Goal: Use online tool/utility: Utilize a website feature to perform a specific function

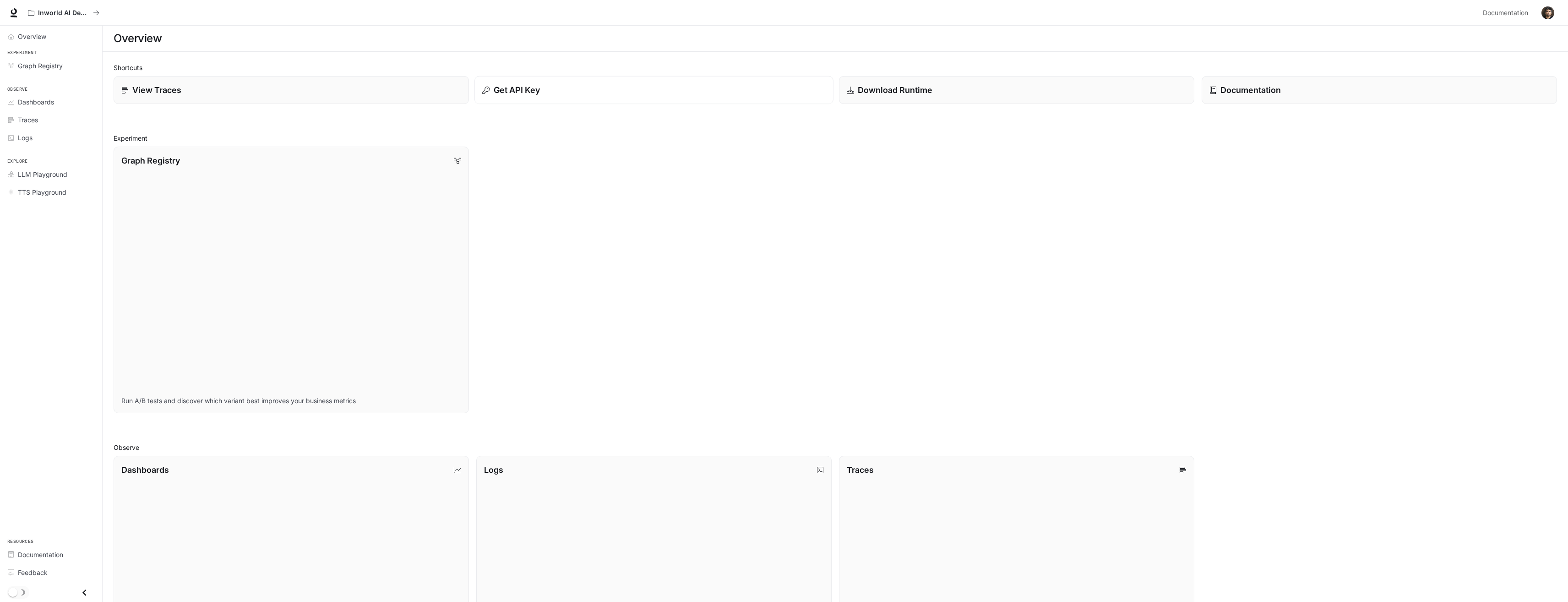
click at [570, 96] on div "Get API Key" at bounding box center [653, 90] width 343 height 12
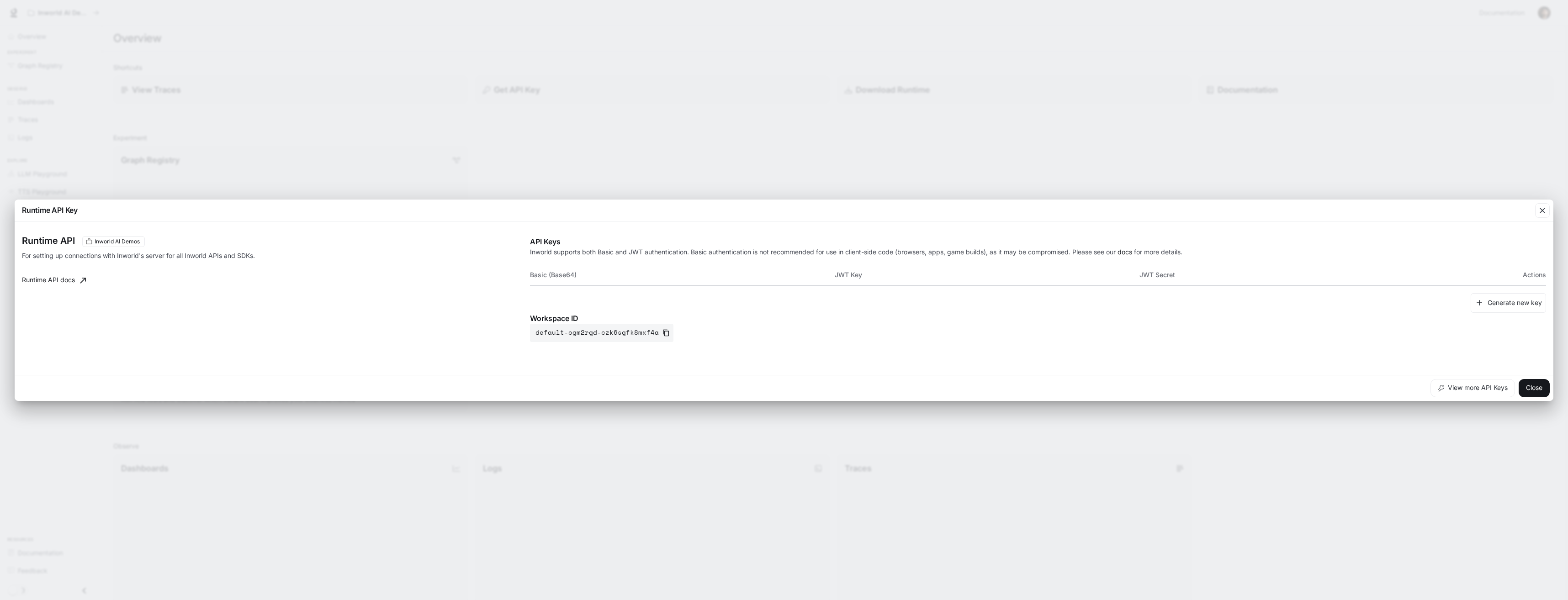
click at [608, 274] on th "Basic (Base64)" at bounding box center [682, 275] width 305 height 22
click at [903, 277] on th "JWT Key" at bounding box center [987, 275] width 305 height 22
click at [1202, 279] on th "JWT Secret" at bounding box center [1292, 275] width 305 height 22
click at [1512, 307] on button "Generate new key" at bounding box center [1508, 303] width 75 height 19
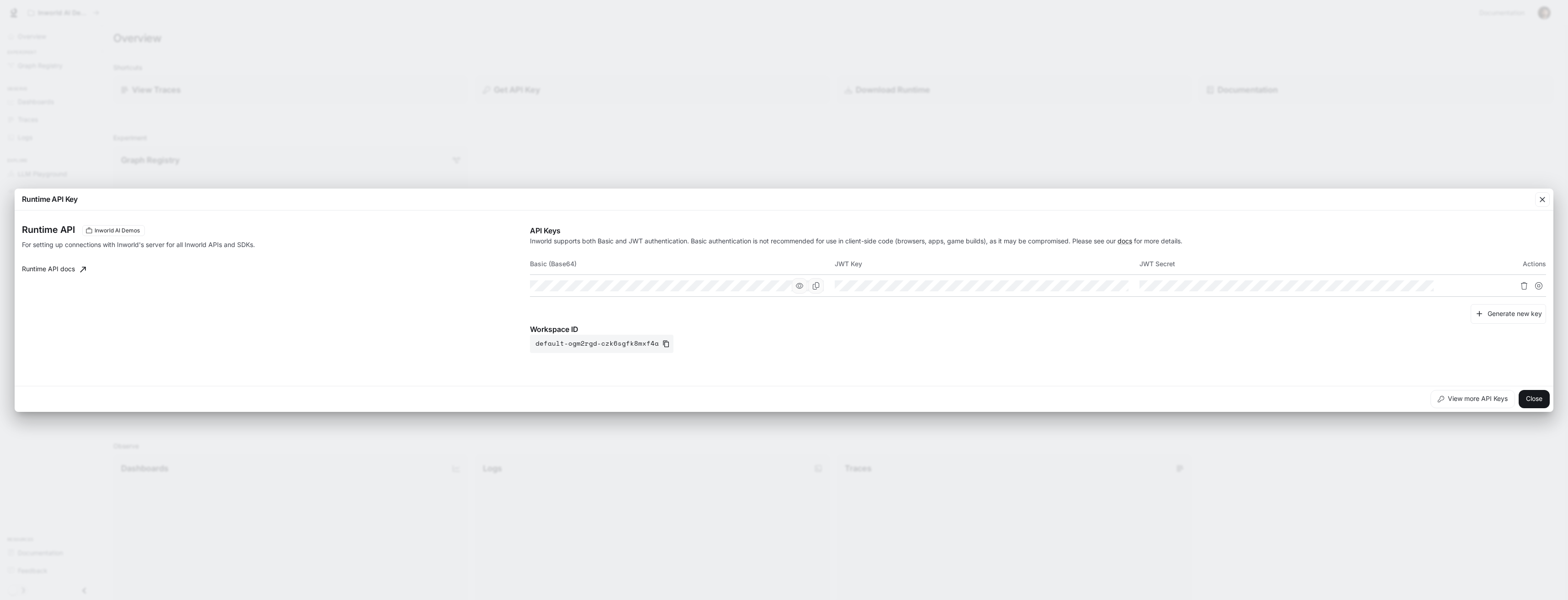
click at [800, 287] on icon "button" at bounding box center [800, 286] width 7 height 7
click at [1105, 286] on icon "button" at bounding box center [1104, 285] width 7 height 5
click at [1463, 285] on div at bounding box center [1495, 286] width 102 height 15
click at [1409, 287] on icon "button" at bounding box center [1410, 285] width 7 height 5
click at [875, 312] on div "Generate new key" at bounding box center [1038, 314] width 1016 height 19
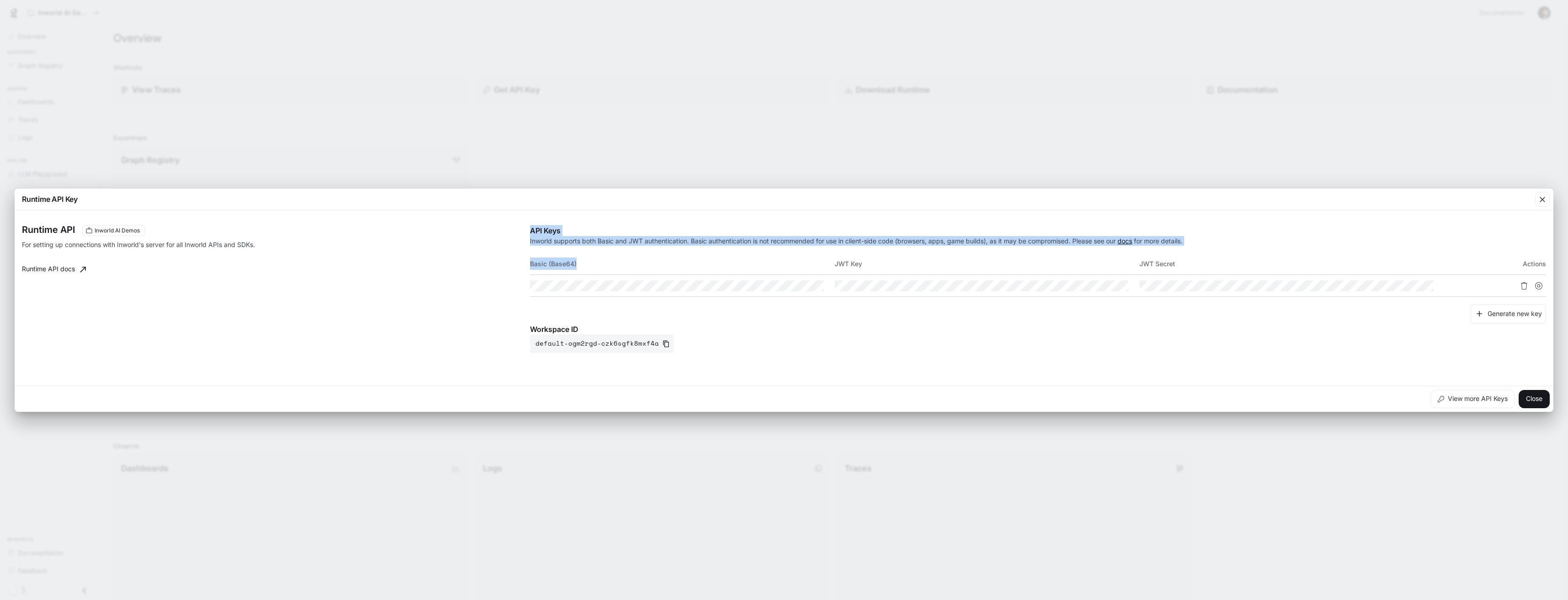
drag, startPoint x: 529, startPoint y: 261, endPoint x: 581, endPoint y: 263, distance: 52.0
click at [581, 263] on div "Runtime API Inworld AI Demos For setting up connections with Inworld's server f…" at bounding box center [784, 298] width 1524 height 168
drag, startPoint x: 581, startPoint y: 263, endPoint x: 603, endPoint y: 262, distance: 22.0
click at [603, 262] on th "Basic (Base64)" at bounding box center [682, 264] width 305 height 22
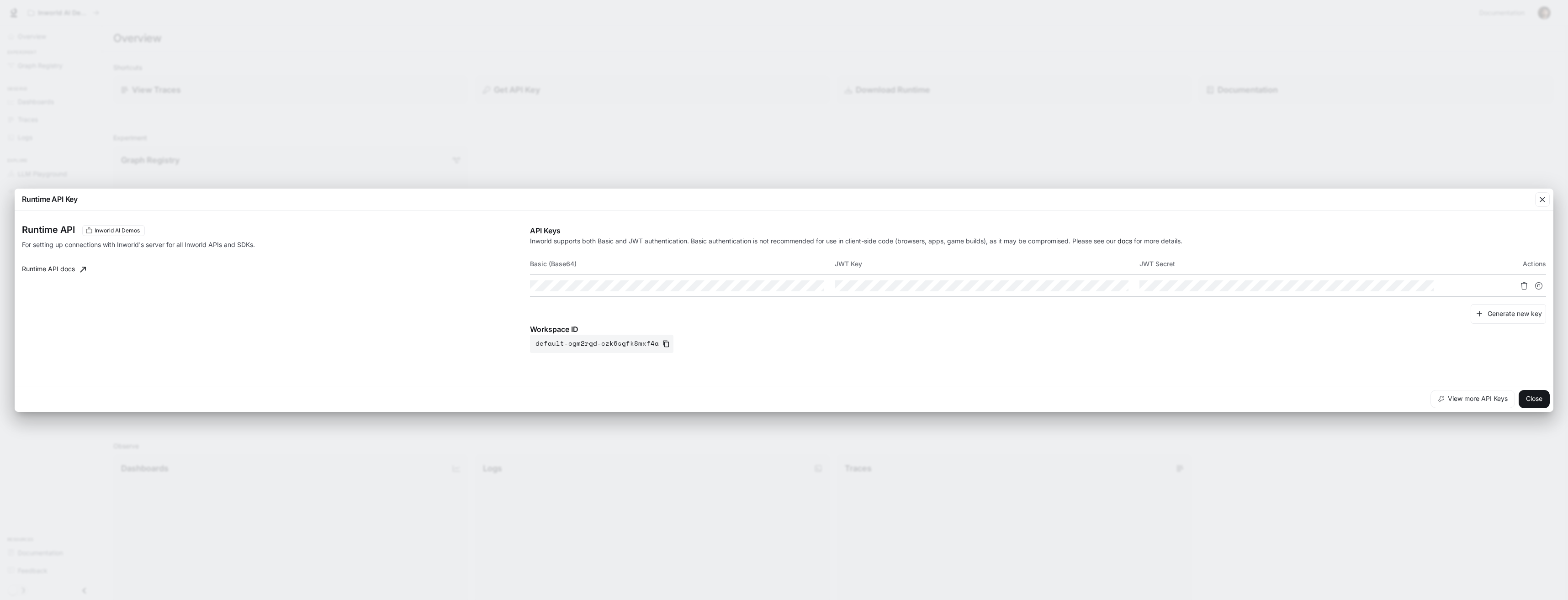
click at [629, 258] on th "Basic (Base64)" at bounding box center [682, 264] width 305 height 22
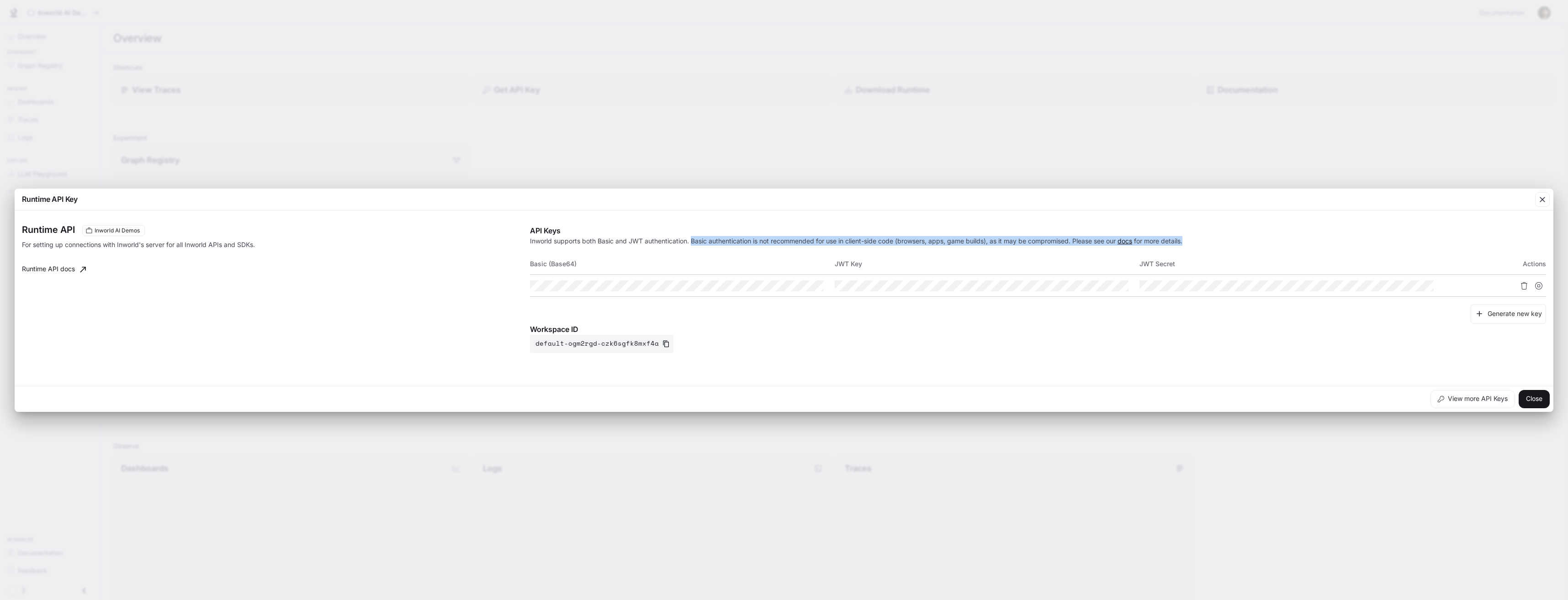
drag, startPoint x: 693, startPoint y: 239, endPoint x: 1209, endPoint y: 248, distance: 516.1
click at [1209, 248] on div "API Keys Inworld supports both Basic and JWT authentication. Basic authenticati…" at bounding box center [1038, 289] width 1016 height 128
click at [1087, 248] on div "API Keys Inworld supports both Basic and JWT authentication. Basic authenticati…" at bounding box center [1038, 289] width 1016 height 128
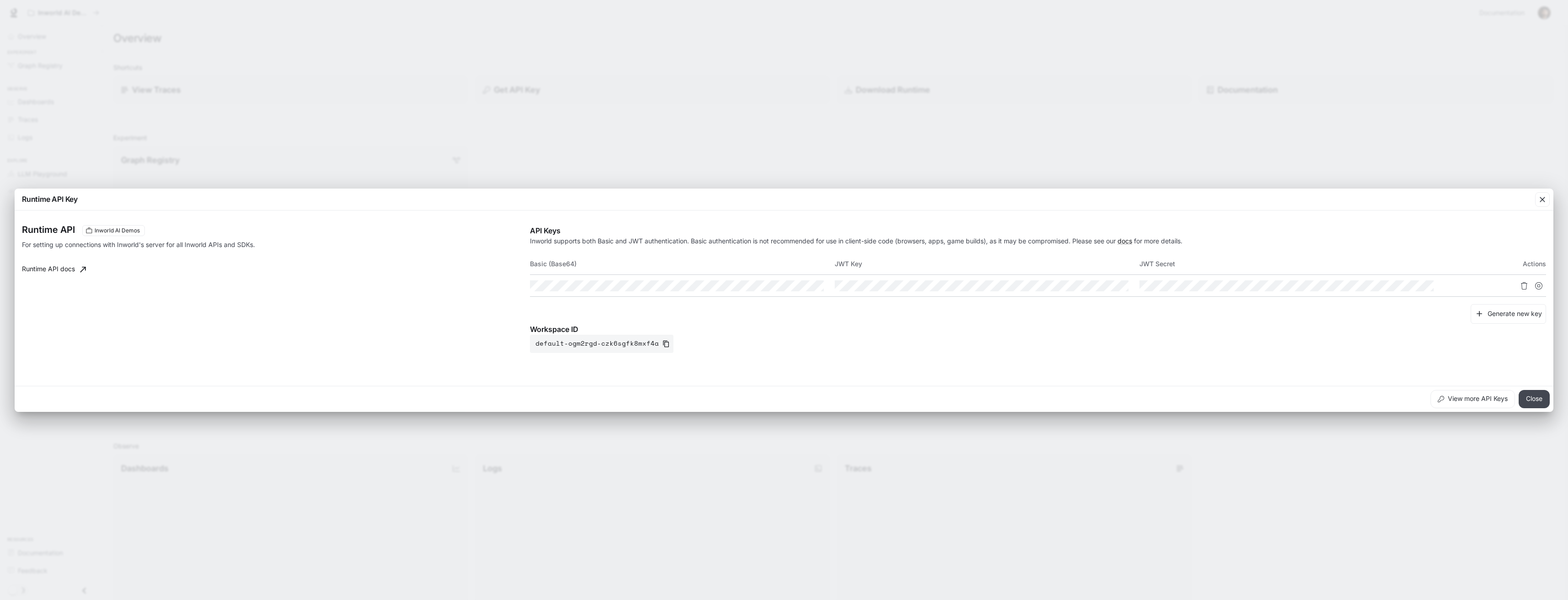
click at [1536, 399] on button "Close" at bounding box center [1534, 399] width 31 height 18
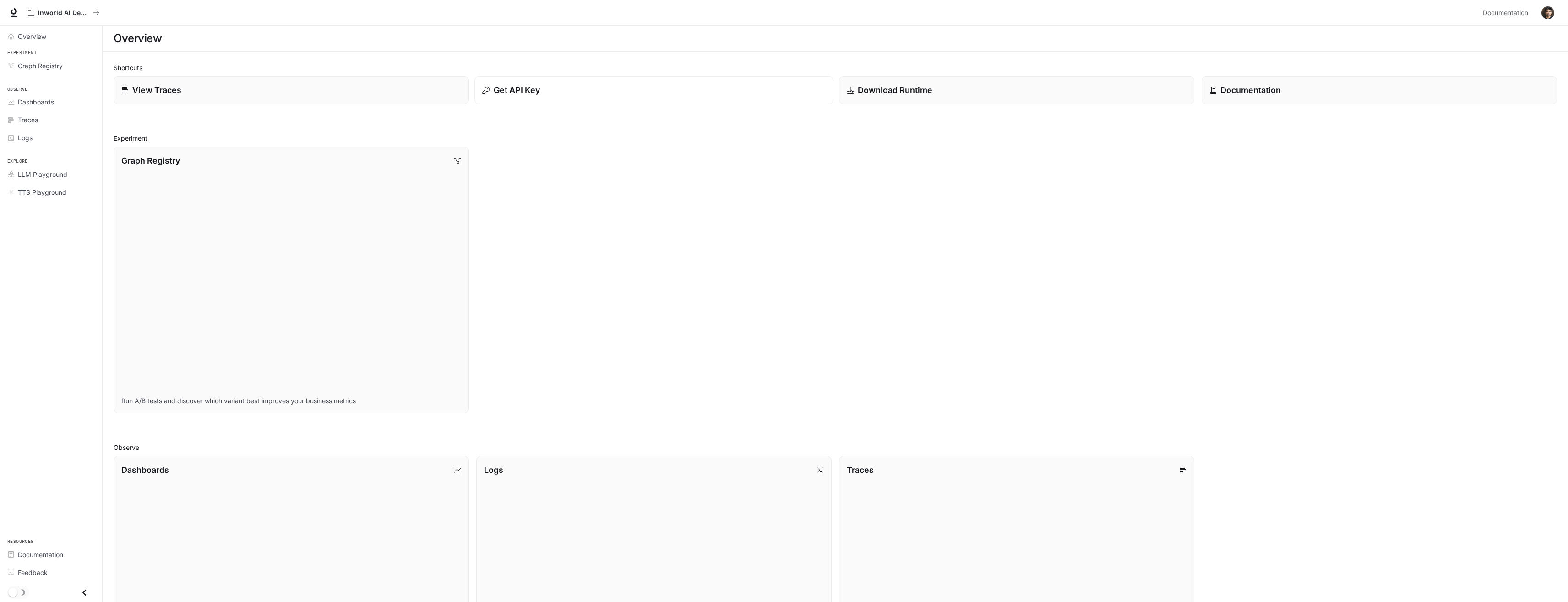
click at [717, 95] on div "Get API Key" at bounding box center [653, 90] width 343 height 12
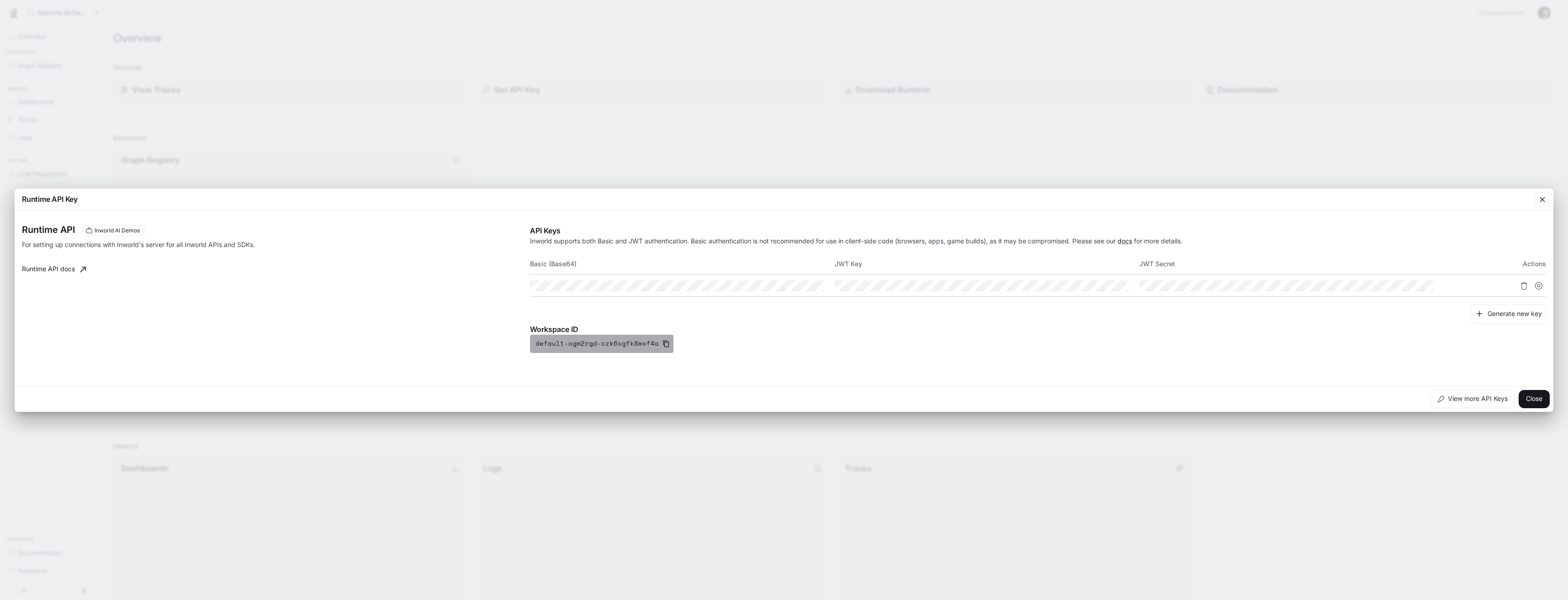
click at [663, 343] on icon "button" at bounding box center [666, 343] width 6 height 7
click at [970, 338] on div "Workspace ID default-ogm2rgd-czk6sgfk8mxf4a" at bounding box center [1038, 338] width 1016 height 29
click at [315, 288] on div "Runtime API Inworld AI Demos For setting up connections with Inworld's server f…" at bounding box center [276, 289] width 508 height 128
click at [1541, 197] on icon "button" at bounding box center [1542, 199] width 9 height 9
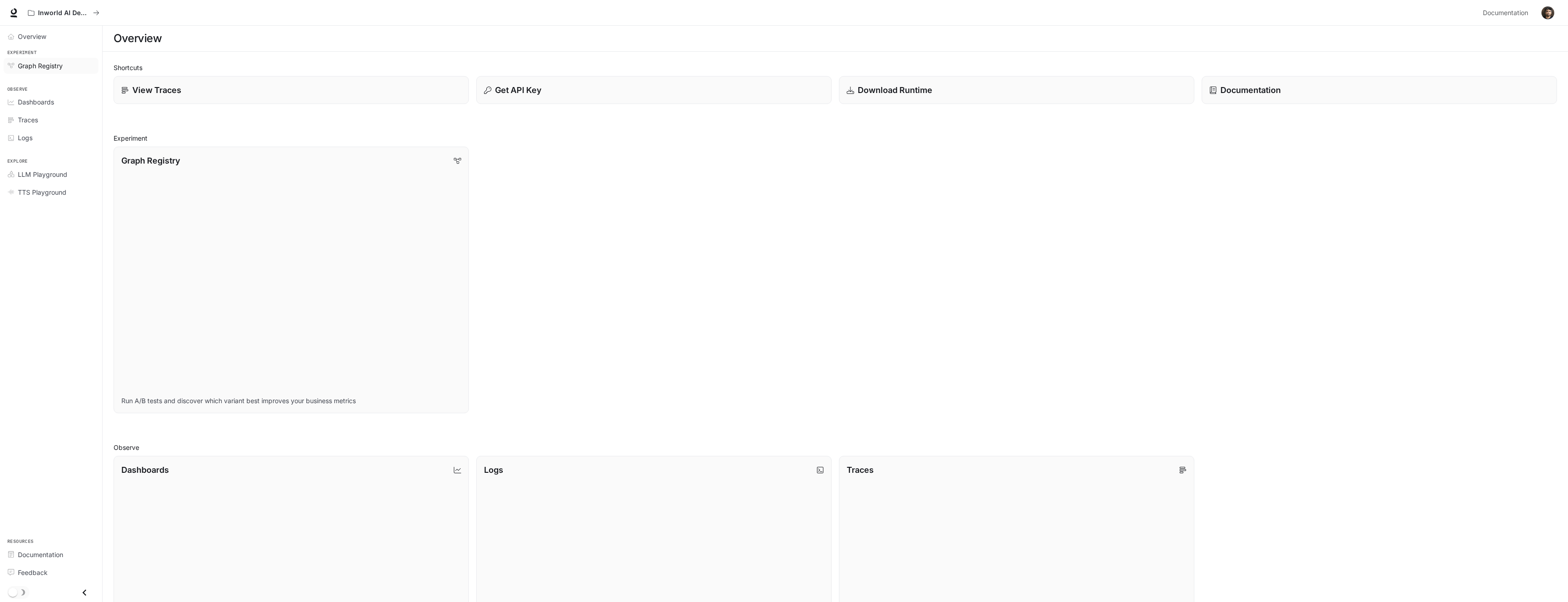
click at [27, 68] on span "Graph Registry" at bounding box center [40, 66] width 45 height 10
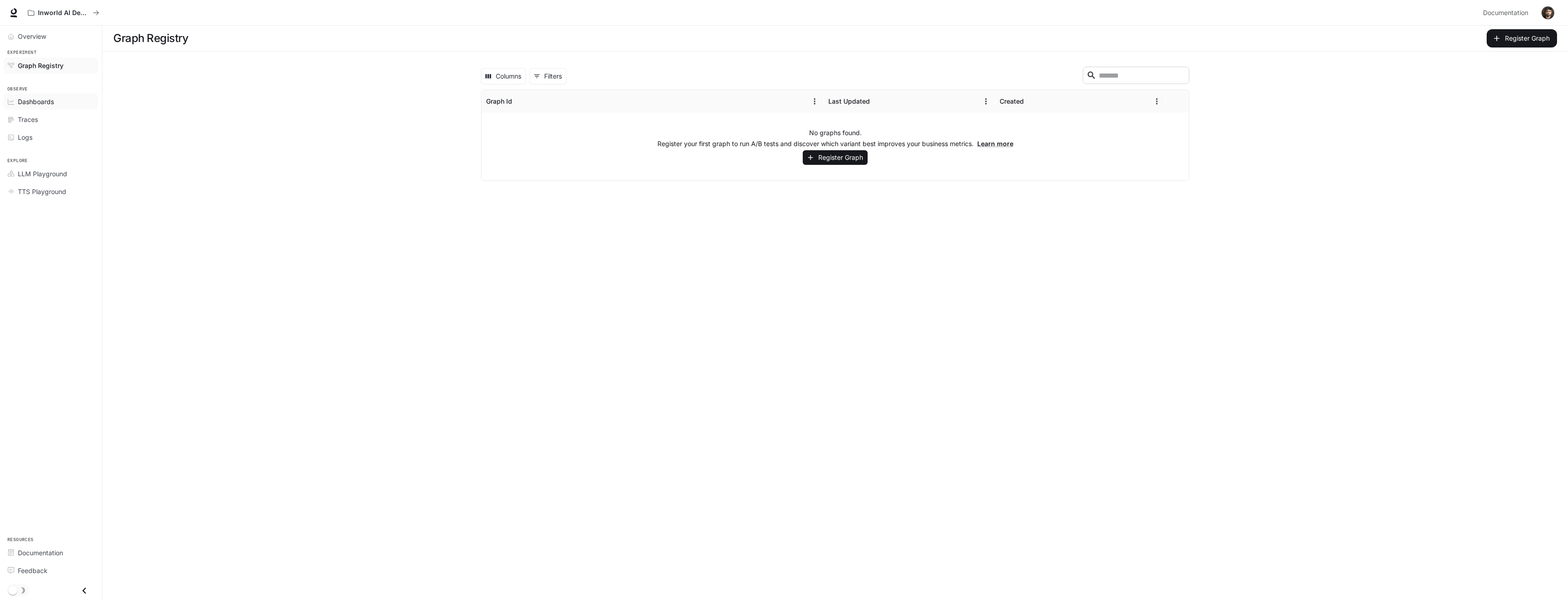
click at [34, 106] on span "Dashboards" at bounding box center [35, 102] width 36 height 10
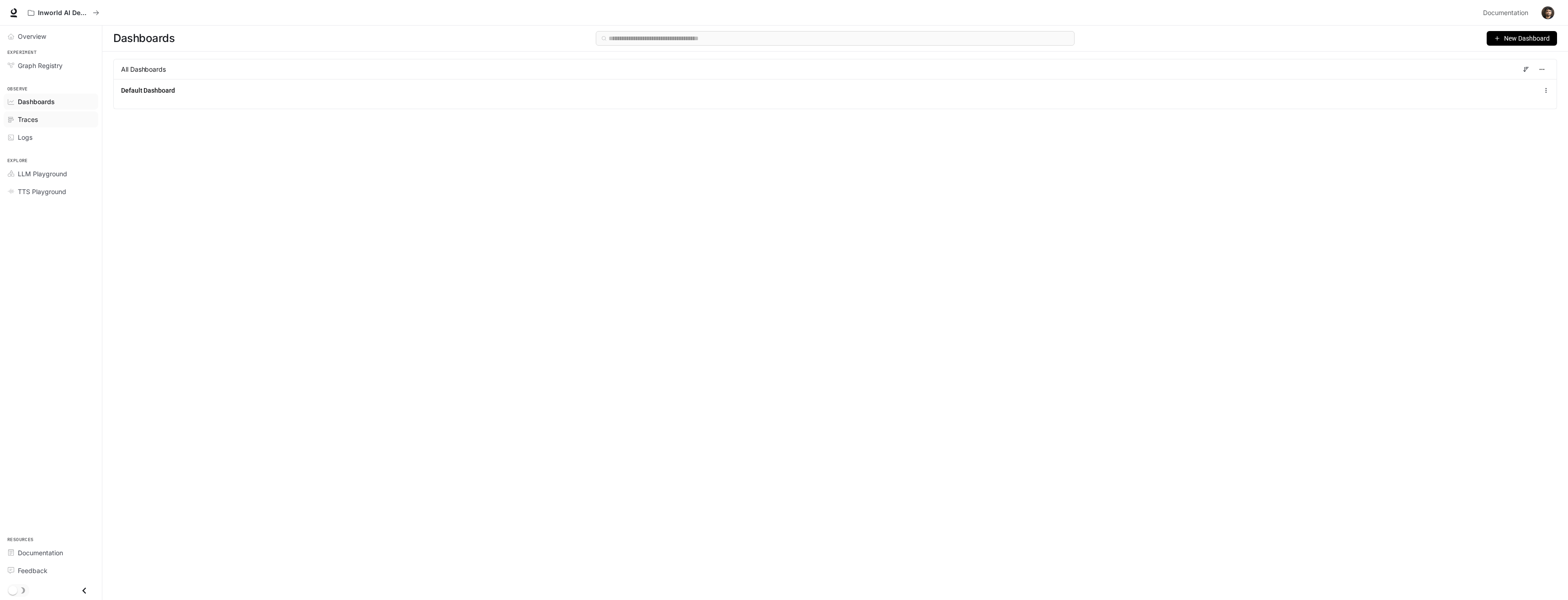
click at [43, 124] on div "Traces" at bounding box center [55, 119] width 76 height 10
click at [41, 139] on div "Logs" at bounding box center [55, 138] width 76 height 10
click at [52, 181] on link "LLM Playground" at bounding box center [51, 173] width 94 height 16
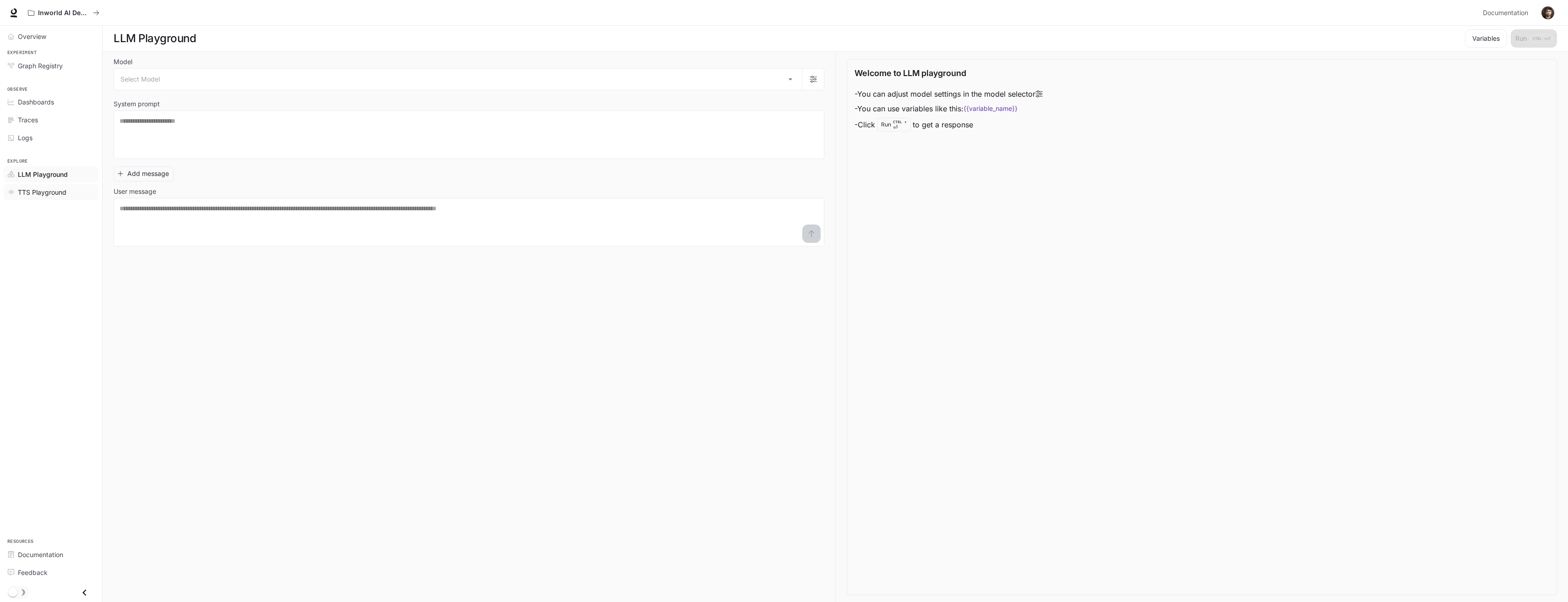
click at [55, 197] on span "TTS Playground" at bounding box center [42, 192] width 49 height 10
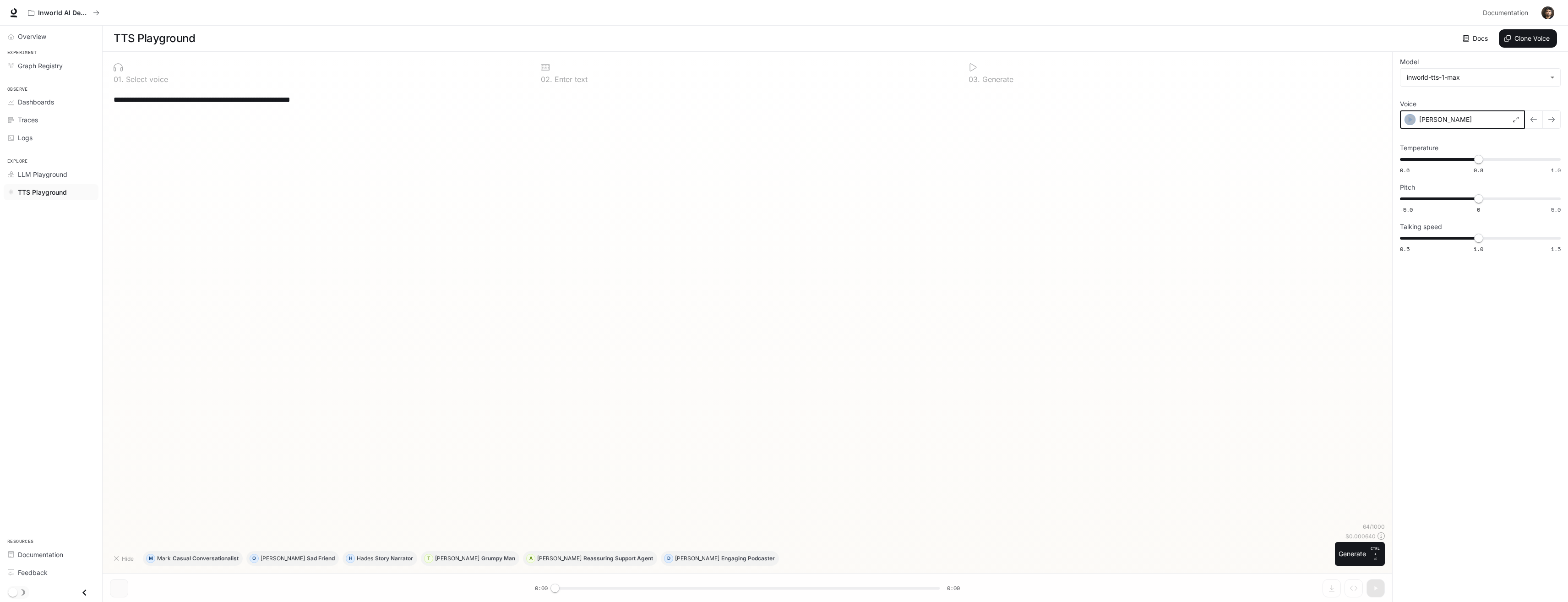
click at [1411, 118] on icon "button" at bounding box center [1410, 119] width 9 height 9
click at [772, 322] on div "**********" at bounding box center [747, 306] width 1275 height 435
click at [557, 87] on div "0 1 . Select voice 0 2 . Enter text 0 3 . Generate" at bounding box center [747, 74] width 1275 height 29
click at [559, 70] on div at bounding box center [747, 67] width 412 height 9
click at [550, 67] on div at bounding box center [747, 67] width 412 height 9
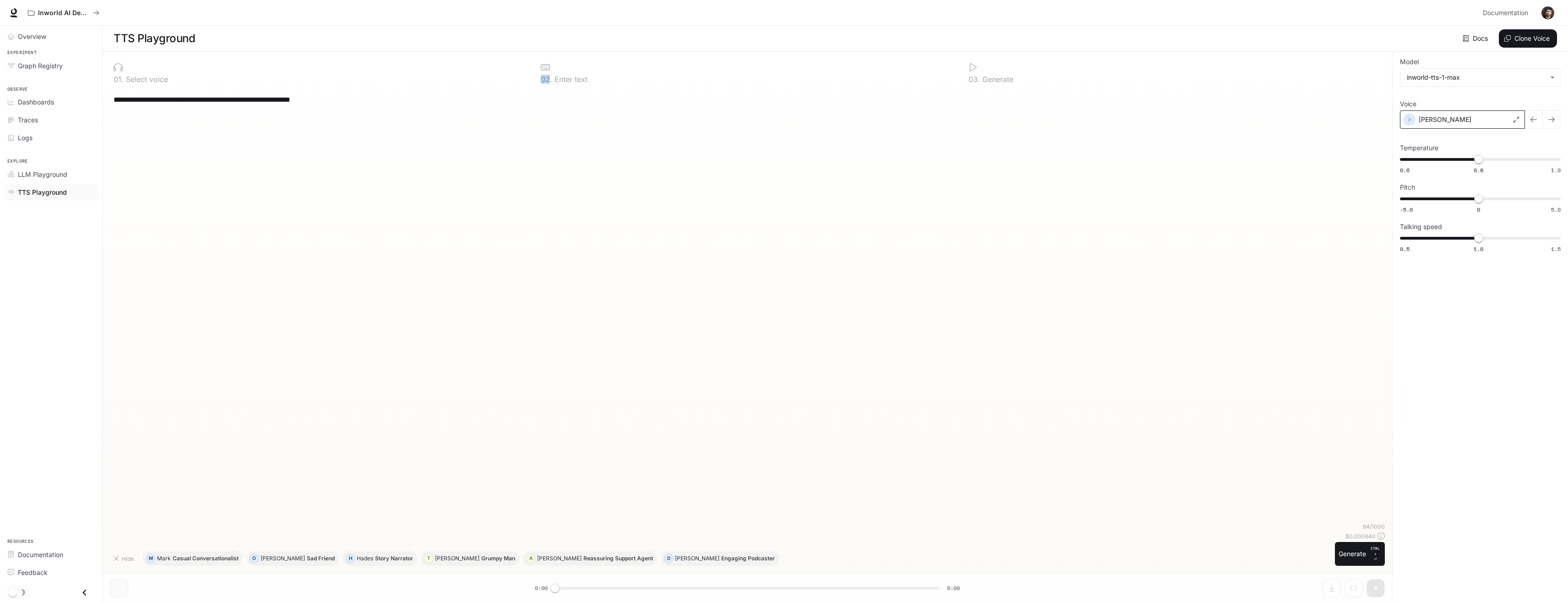
click at [550, 67] on div at bounding box center [747, 67] width 412 height 9
drag, startPoint x: 550, startPoint y: 67, endPoint x: 464, endPoint y: 399, distance: 343.0
click at [464, 399] on div "**********" at bounding box center [747, 306] width 1275 height 435
click at [462, 441] on div "**********" at bounding box center [747, 306] width 1275 height 435
click at [192, 563] on button "M Mark Casual Conversationalist" at bounding box center [193, 559] width 100 height 15
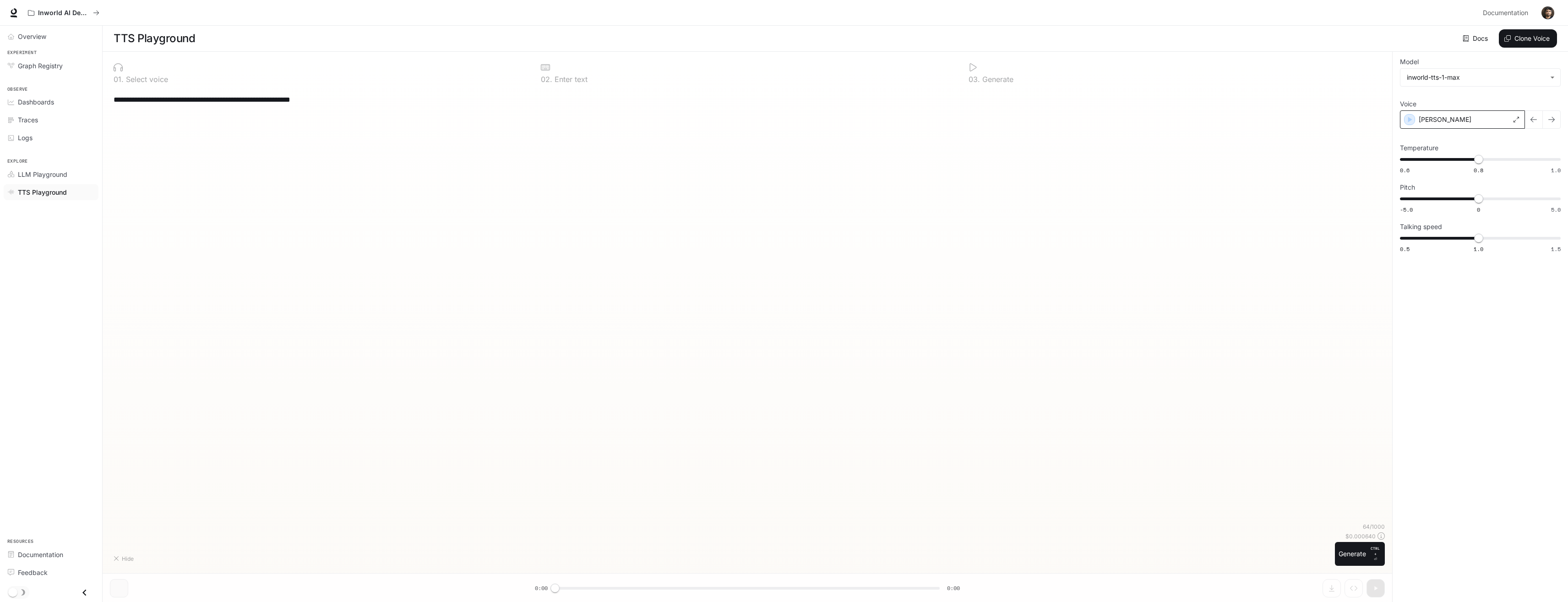
type textarea "**********"
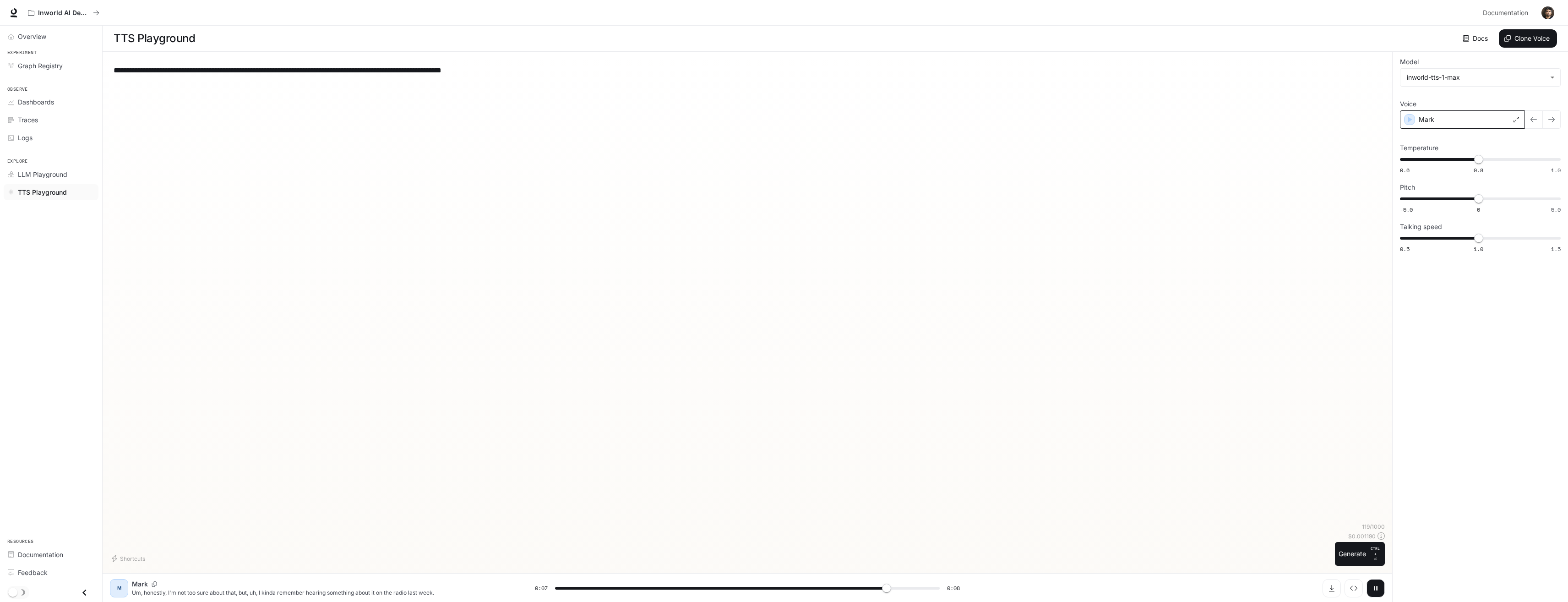
click at [504, 74] on textarea "**********" at bounding box center [747, 70] width 1268 height 10
drag, startPoint x: 1378, startPoint y: 593, endPoint x: 1390, endPoint y: 597, distance: 12.6
click at [1378, 593] on button "button" at bounding box center [1376, 589] width 18 height 18
click at [677, 262] on div "**********" at bounding box center [747, 291] width 1275 height 464
type input "***"
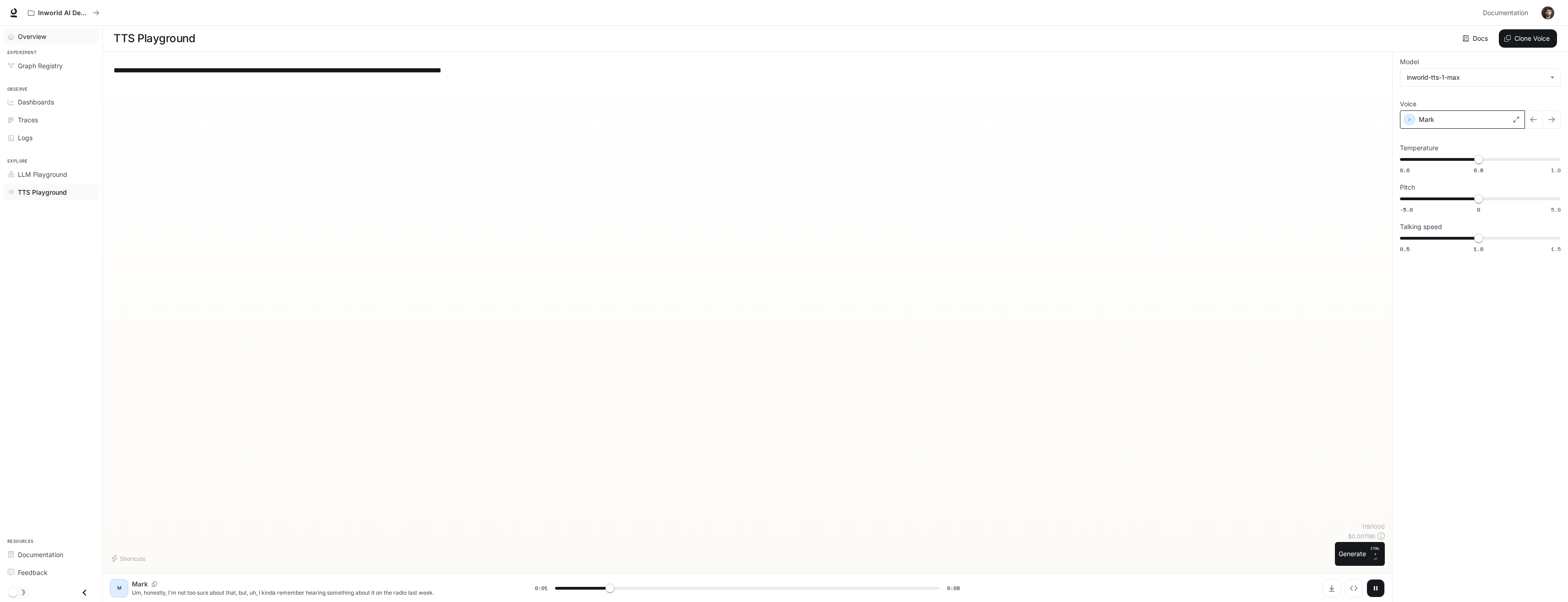
click at [23, 35] on span "Overview" at bounding box center [32, 37] width 29 height 10
